Goal: Transaction & Acquisition: Purchase product/service

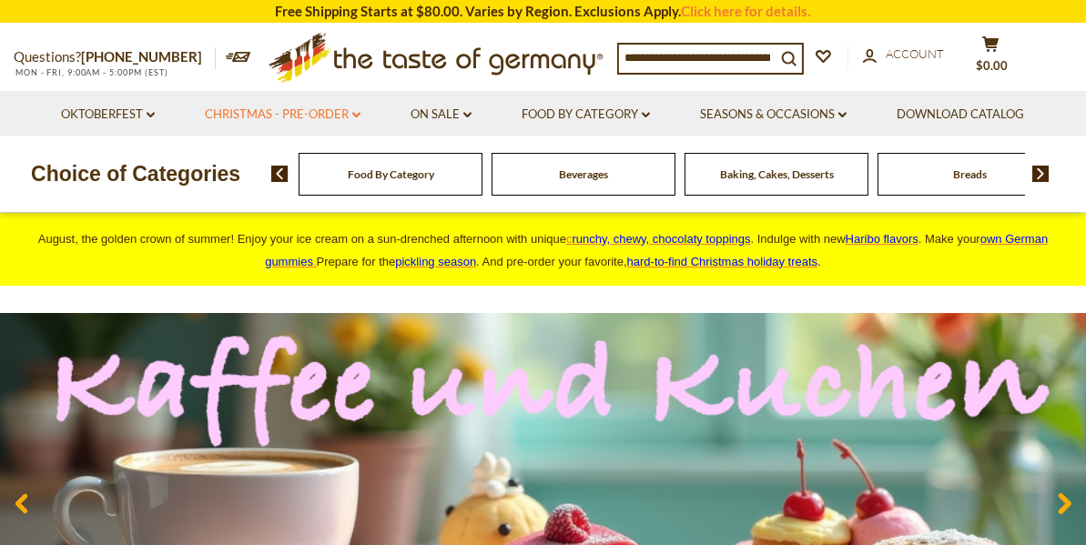
click at [356, 115] on icon "dropdown_arrow" at bounding box center [356, 115] width 8 height 6
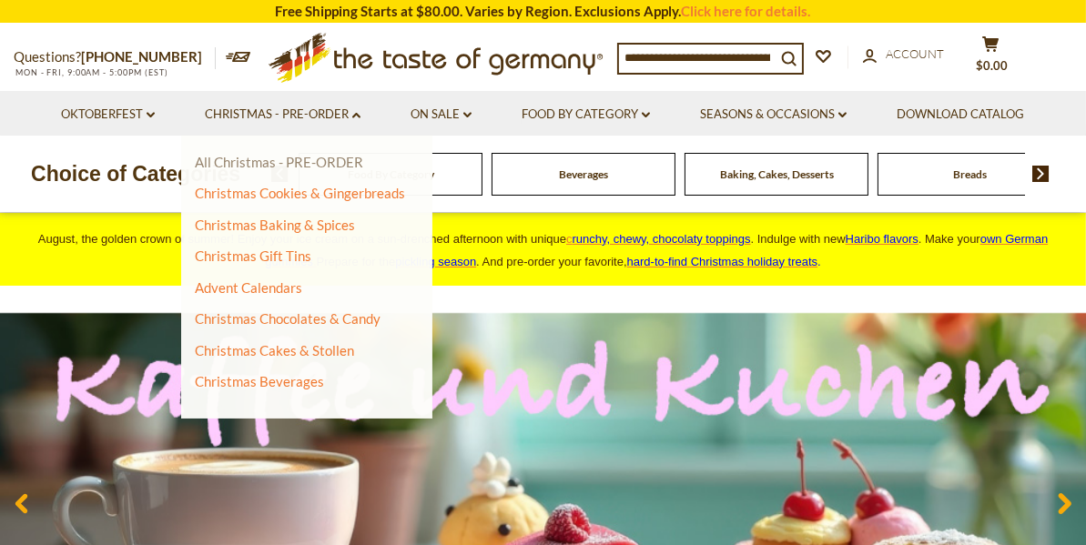
click at [204, 165] on link "All Christmas - PRE-ORDER" at bounding box center [279, 162] width 168 height 16
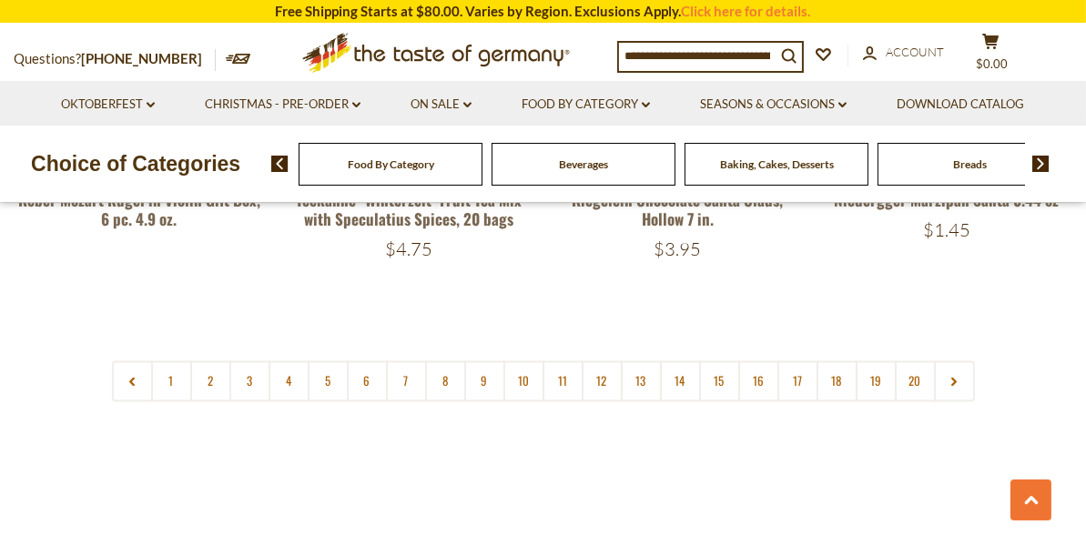
scroll to position [4403, 0]
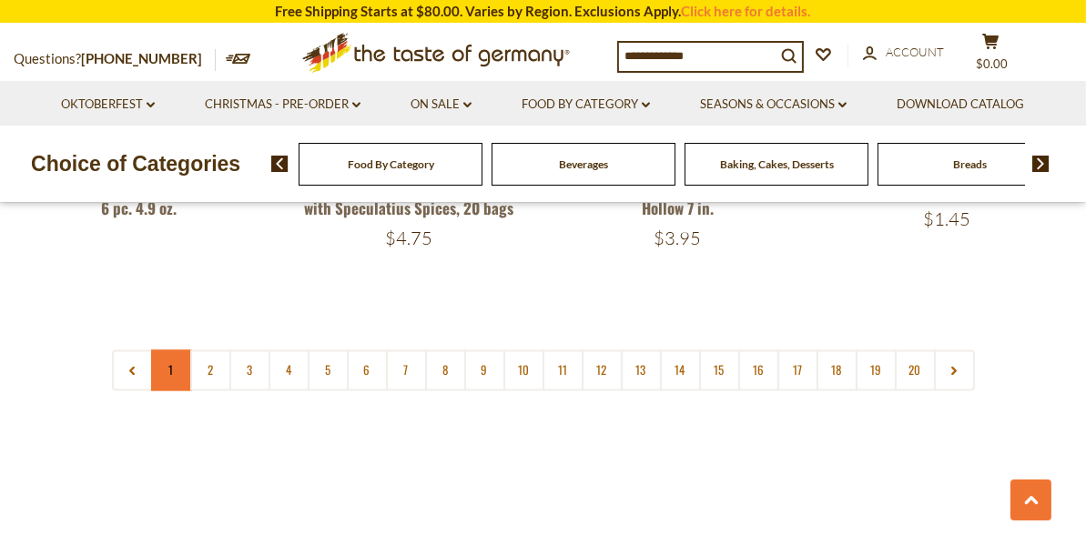
click at [160, 350] on link "1" at bounding box center [171, 370] width 41 height 41
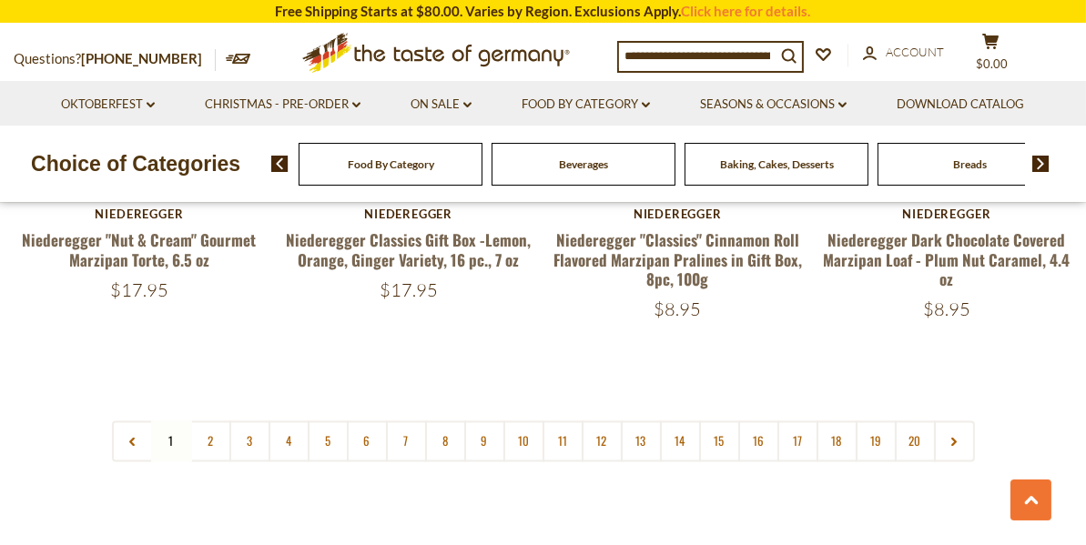
scroll to position [4291, 0]
click at [221, 421] on link "2" at bounding box center [210, 441] width 41 height 41
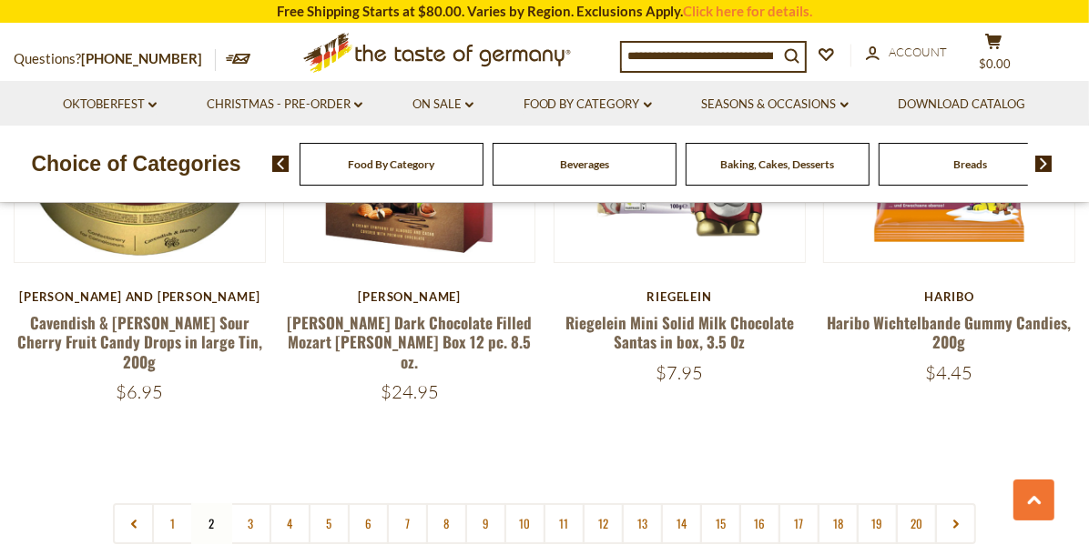
scroll to position [4155, 0]
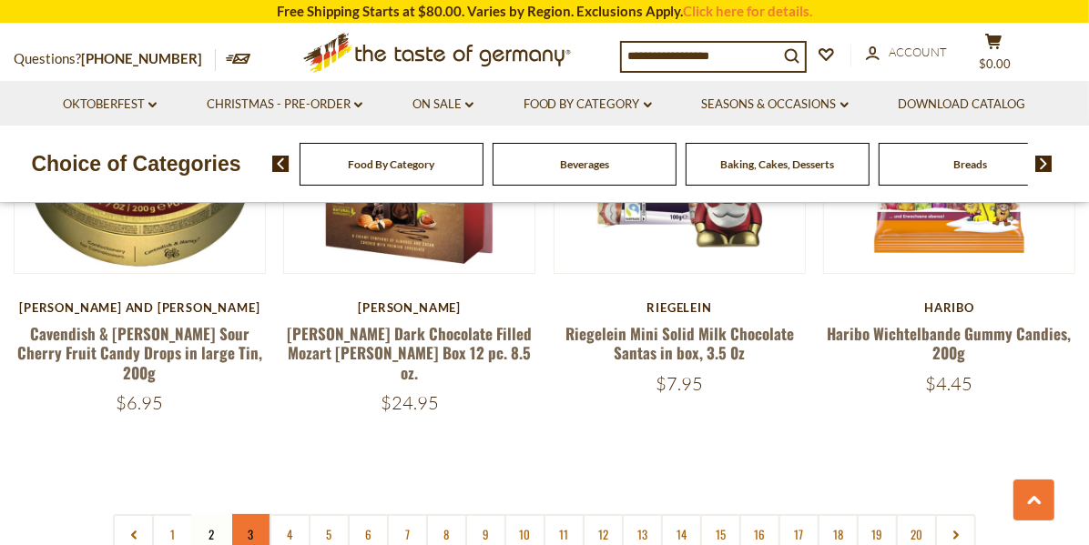
click at [245, 514] on link "3" at bounding box center [250, 534] width 41 height 41
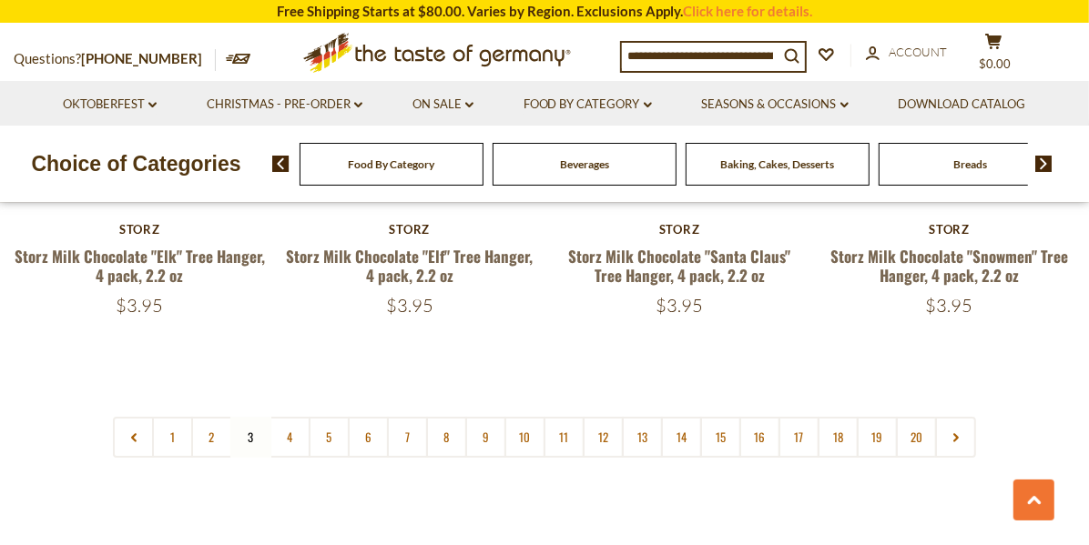
scroll to position [4279, 0]
